Goal: Find contact information: Obtain details needed to contact an individual or organization

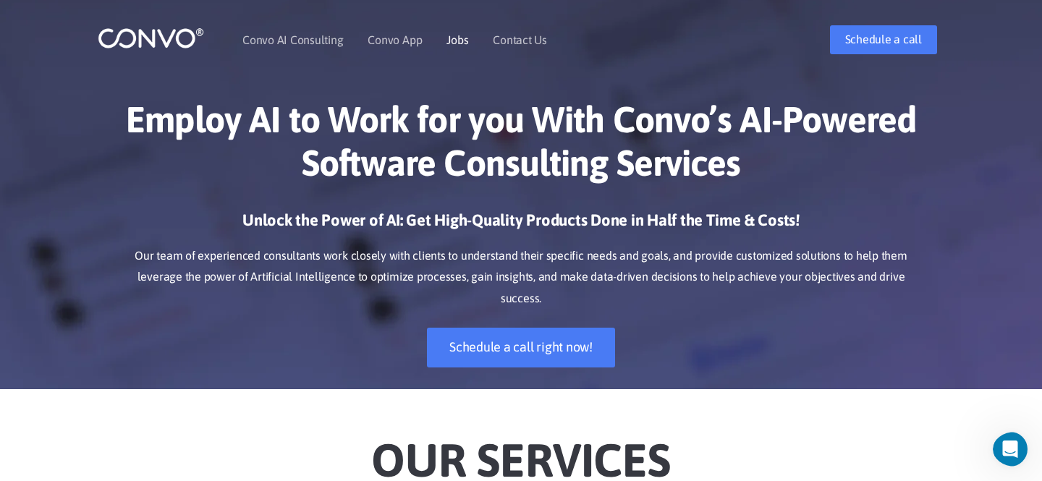
click at [457, 38] on link "Jobs" at bounding box center [457, 40] width 22 height 12
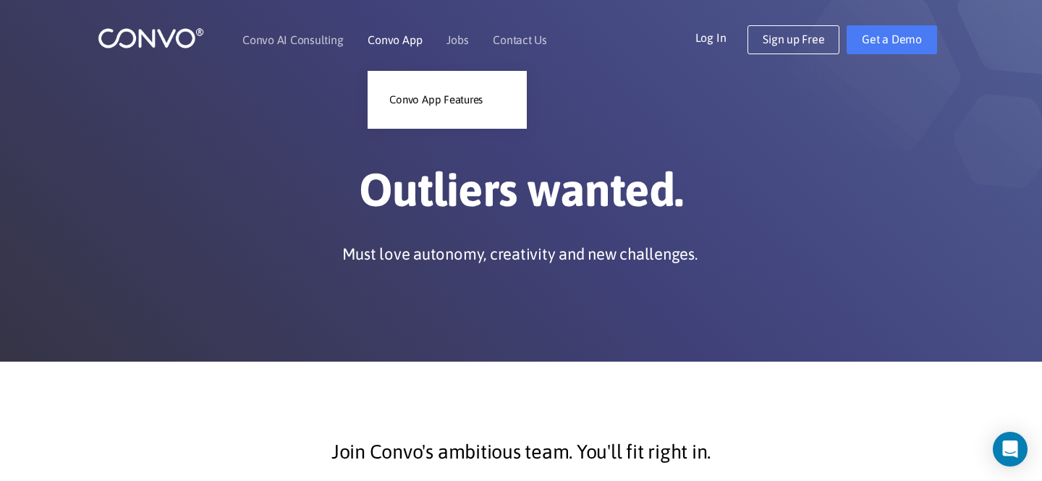
click at [391, 48] on li "Convo App Convo App Features" at bounding box center [395, 40] width 54 height 62
click at [412, 100] on link "Convo App Features" at bounding box center [447, 99] width 159 height 29
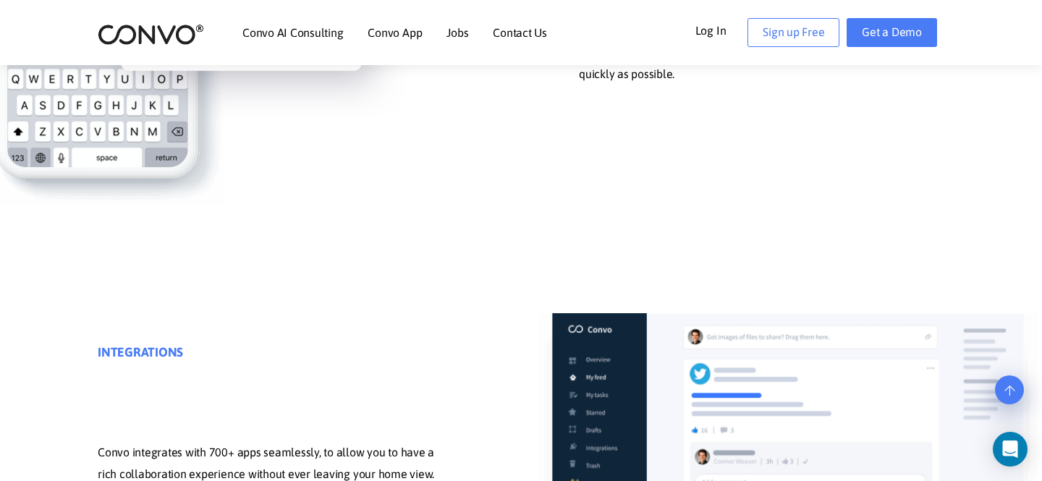
scroll to position [6824, 0]
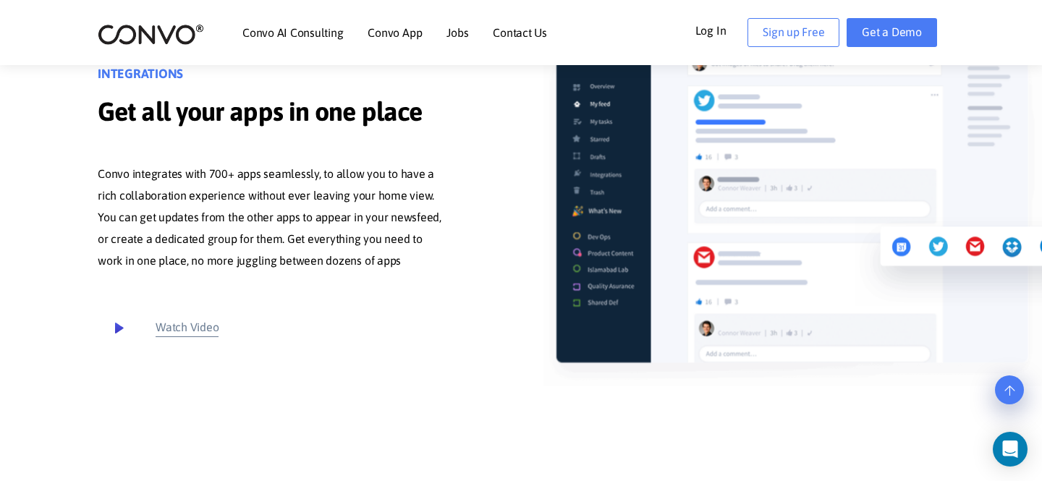
click at [288, 34] on link "Convo AI Consulting" at bounding box center [292, 33] width 101 height 12
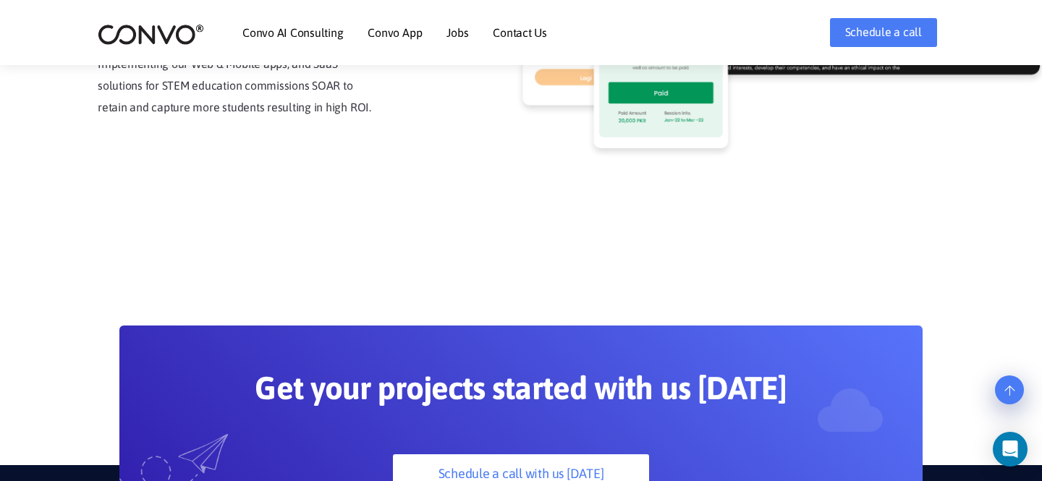
scroll to position [4003, 0]
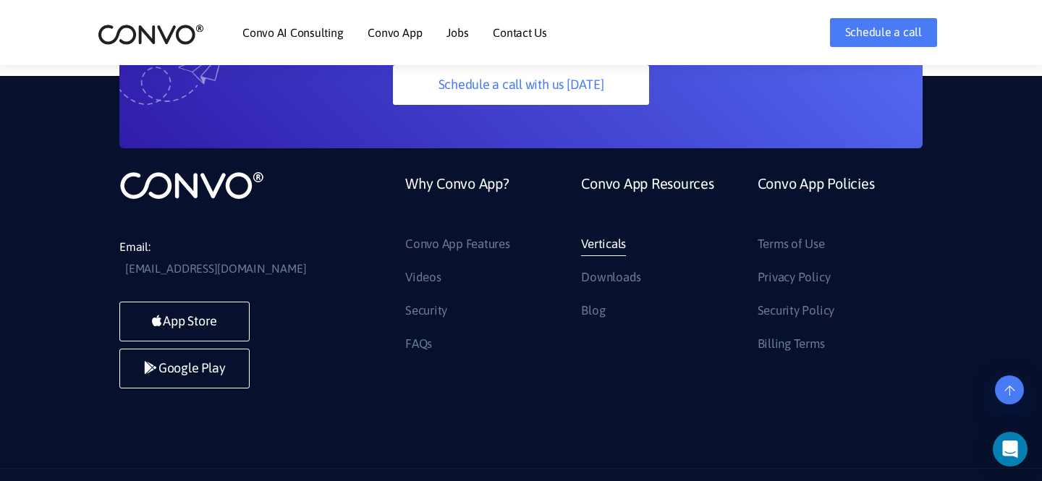
click at [607, 233] on link "Verticals" at bounding box center [603, 244] width 45 height 23
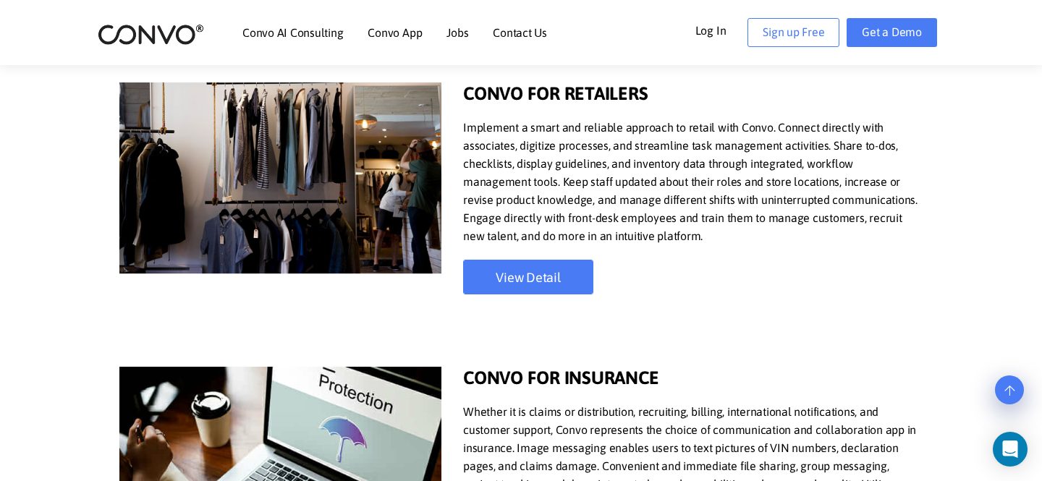
scroll to position [1875, 0]
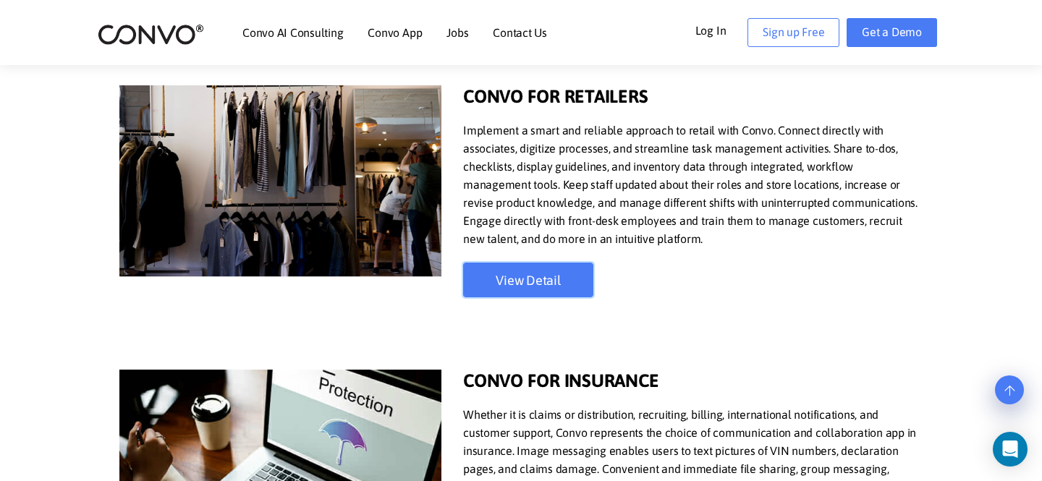
click at [526, 276] on link "View Detail" at bounding box center [528, 280] width 130 height 35
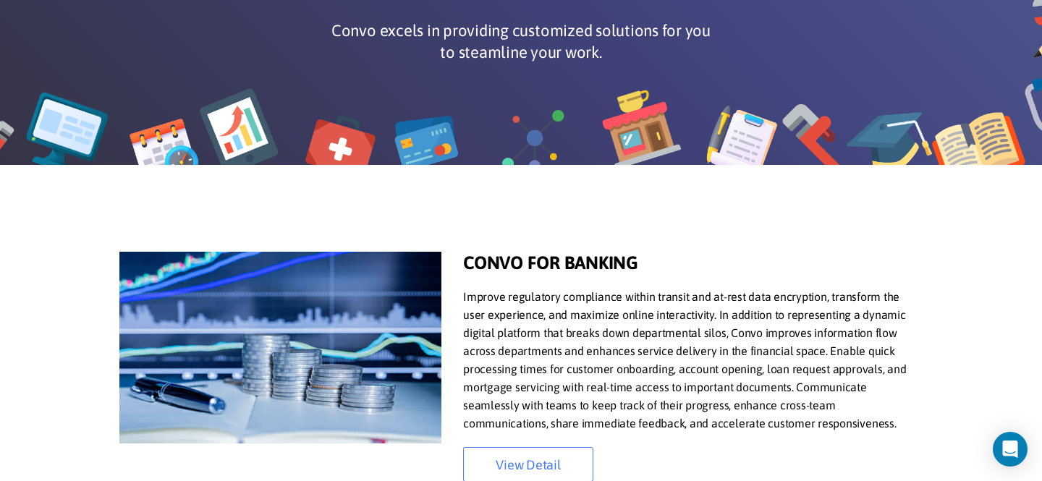
scroll to position [0, 0]
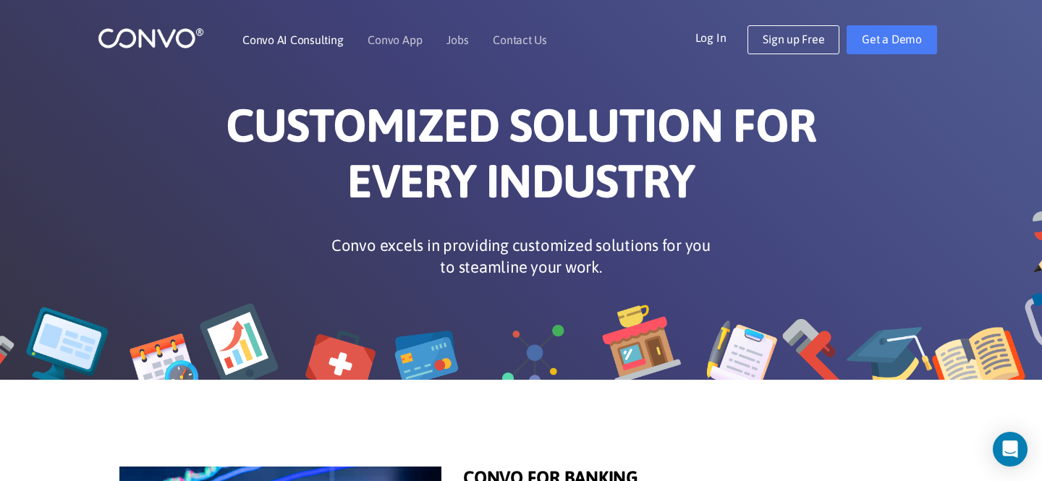
click at [285, 39] on link "Convo AI Consulting" at bounding box center [292, 40] width 101 height 12
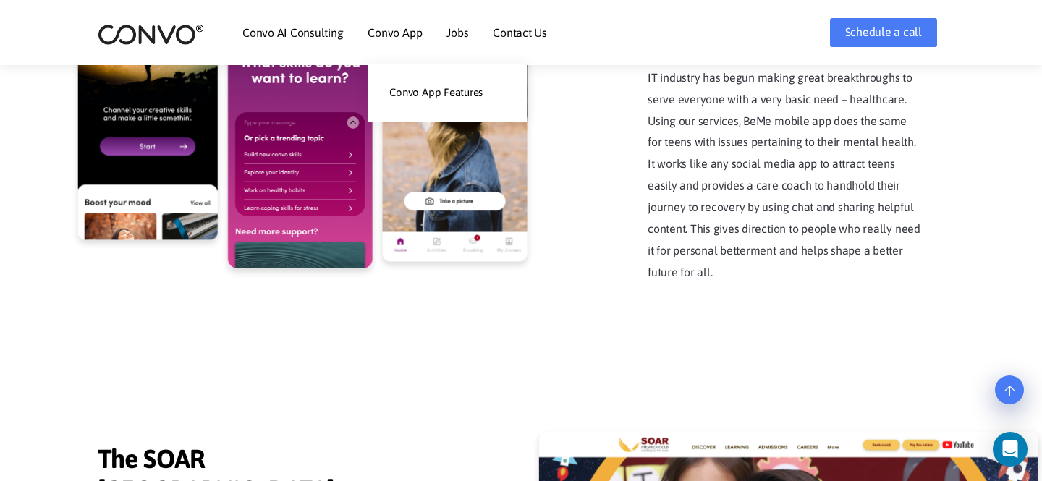
scroll to position [2782, 0]
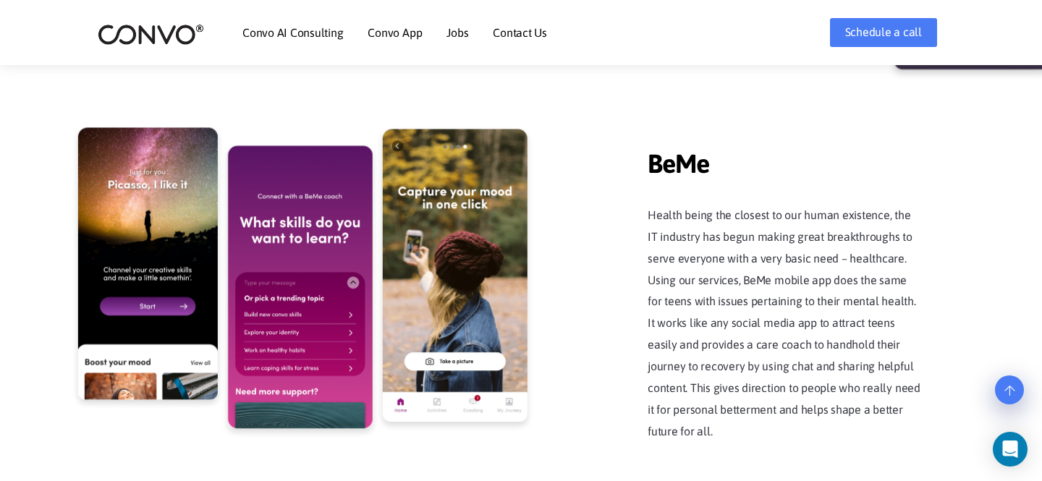
click at [525, 9] on li "Contact Us" at bounding box center [520, 32] width 54 height 62
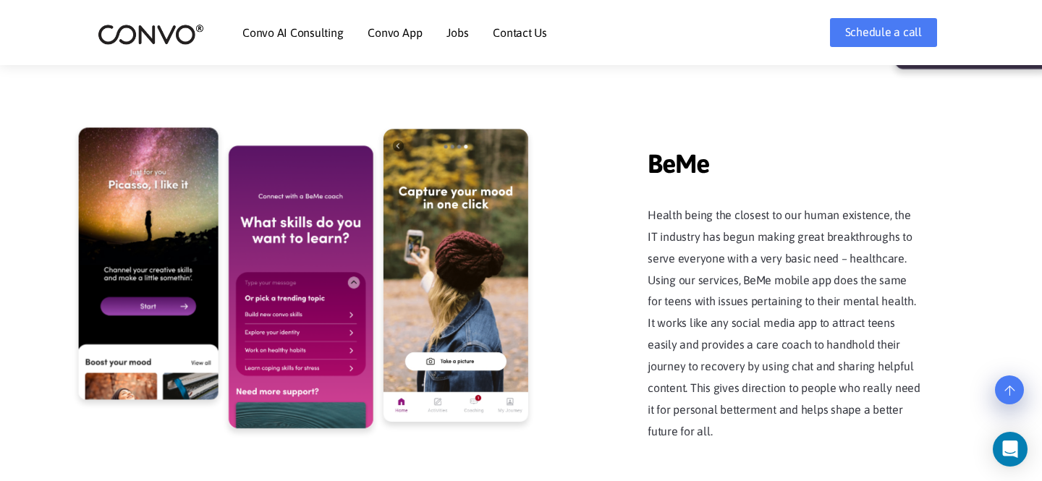
click at [506, 36] on link "Contact Us" at bounding box center [520, 33] width 54 height 12
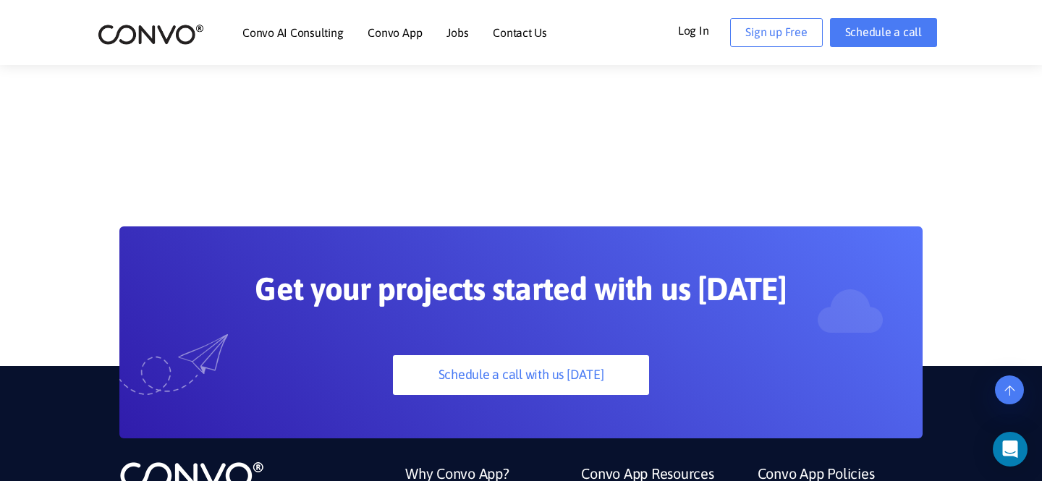
scroll to position [1586, 0]
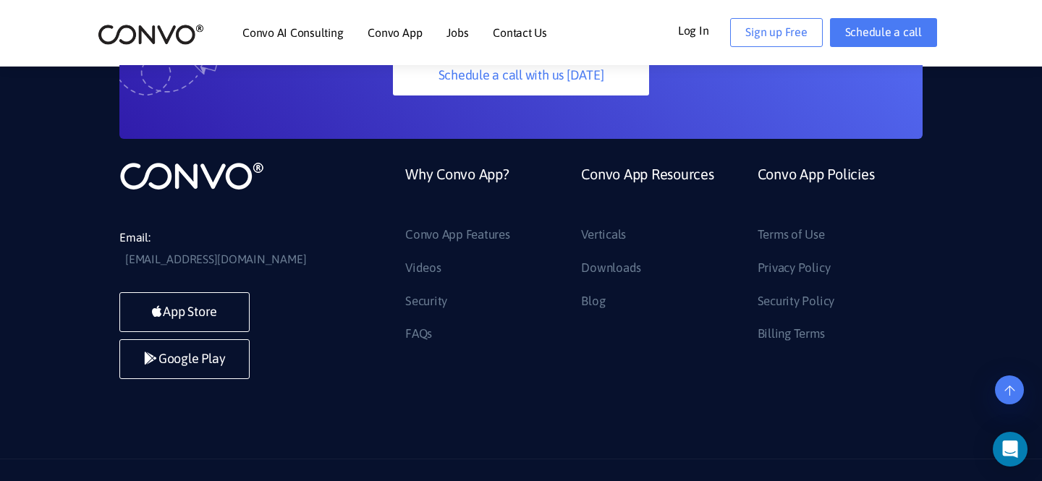
click at [914, 480] on icon at bounding box center [909, 489] width 13 height 13
